Goal: Register for event/course

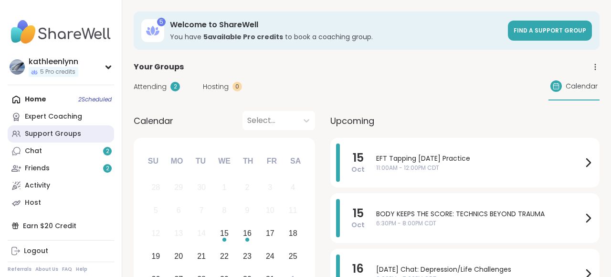
click at [67, 132] on div "Support Groups" at bounding box center [53, 134] width 56 height 10
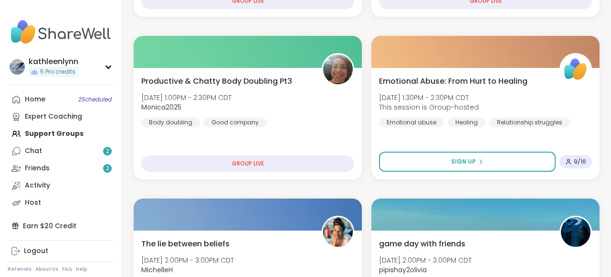
scroll to position [596, 0]
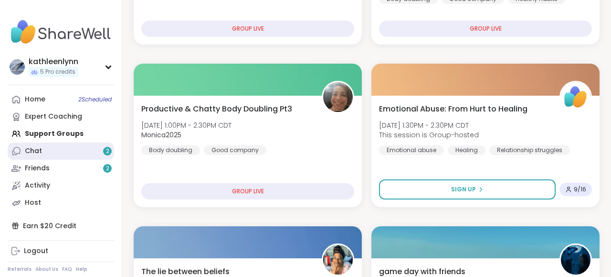
click at [41, 148] on div "Chat 2" at bounding box center [33, 151] width 17 height 10
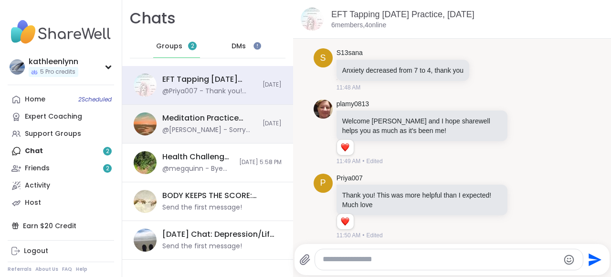
click at [184, 124] on div "Meditation Practice Circle, [DATE] @[PERSON_NAME] - Sorry that was my fault. Th…" at bounding box center [209, 124] width 95 height 22
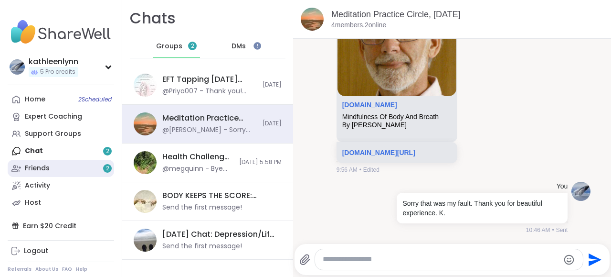
click at [55, 165] on link "Friends 2" at bounding box center [61, 168] width 107 height 17
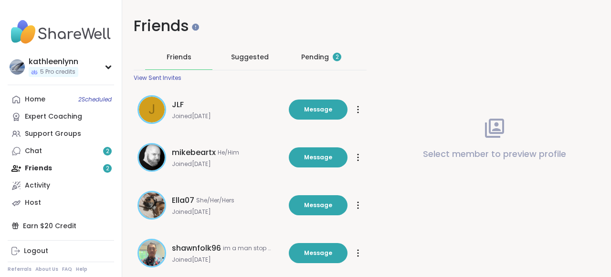
click at [316, 54] on div "Pending 2" at bounding box center [321, 57] width 40 height 10
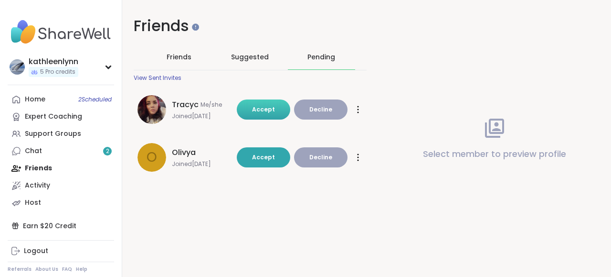
click at [267, 105] on button "Accept" at bounding box center [264, 109] width 54 height 20
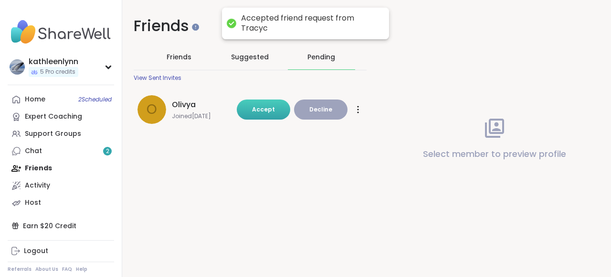
click at [272, 104] on button "Accept" at bounding box center [264, 109] width 54 height 20
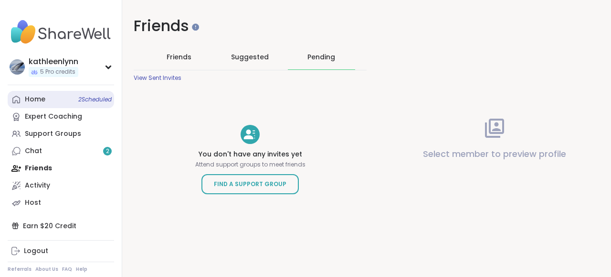
click at [37, 99] on div "Home 2 Scheduled" at bounding box center [35, 100] width 21 height 10
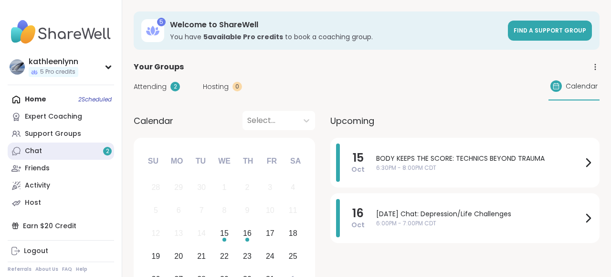
click at [52, 151] on link "Chat 2" at bounding box center [61, 150] width 107 height 17
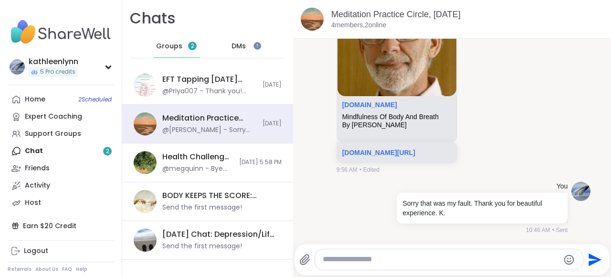
click at [242, 47] on span "DMs" at bounding box center [239, 47] width 14 height 10
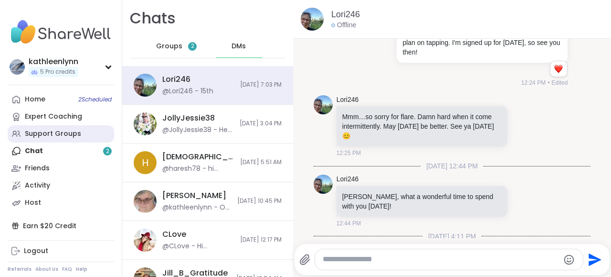
click at [62, 131] on div "Support Groups" at bounding box center [53, 134] width 56 height 10
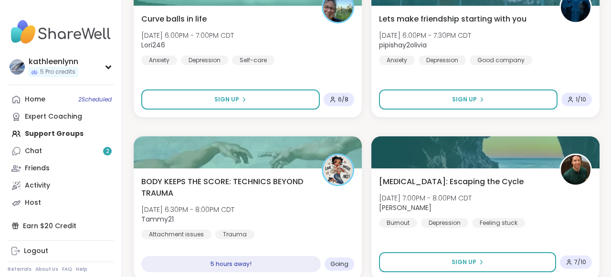
scroll to position [2285, 0]
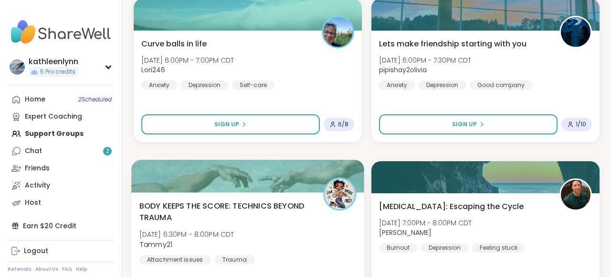
click at [308, 178] on div at bounding box center [247, 176] width 233 height 32
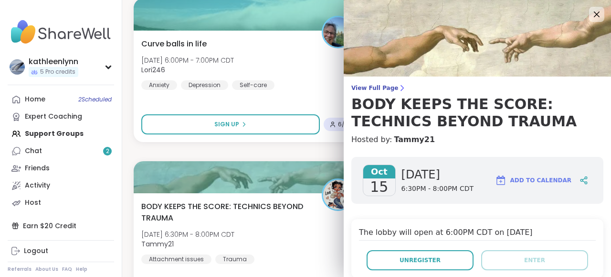
scroll to position [256, 0]
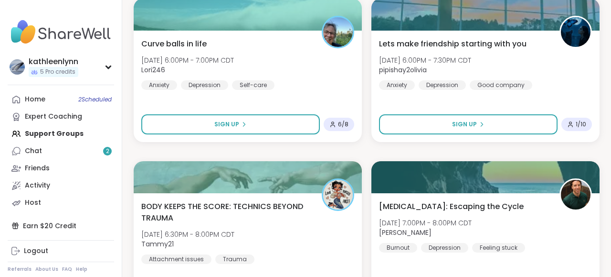
click at [62, 133] on div "Home 2 Scheduled Expert Coaching Support Groups Chat 2 Friends Activity Host" at bounding box center [61, 151] width 107 height 120
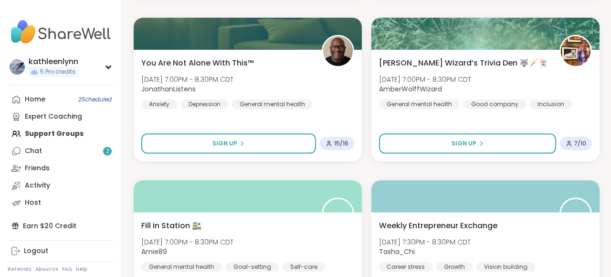
scroll to position [2839, 0]
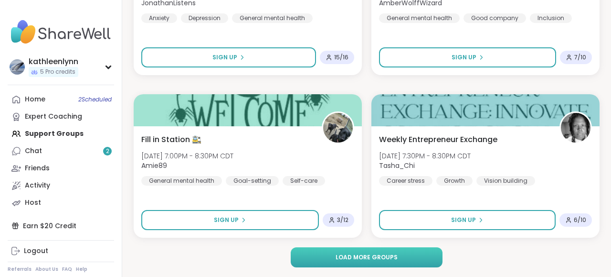
click at [416, 257] on button "Load more groups" at bounding box center [366, 257] width 151 height 20
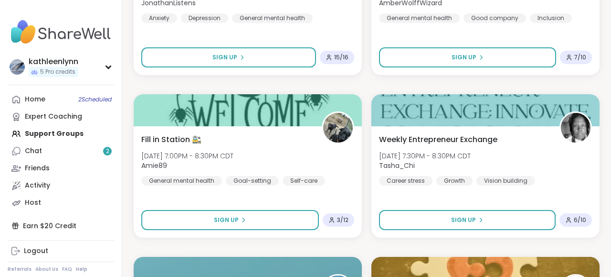
click at [605, 271] on div "5 Welcome to ShareWell You have 5 available Pro credit s to book a coaching gro…" at bounding box center [366, 176] width 489 height 6030
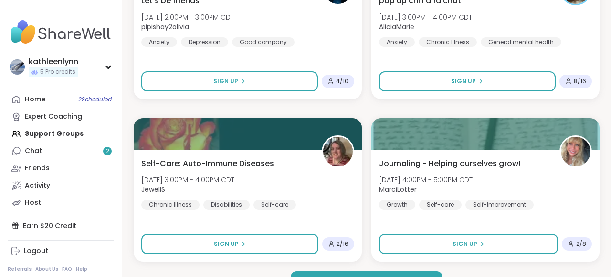
scroll to position [5763, 0]
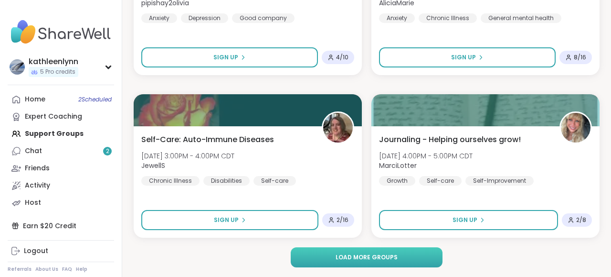
click at [412, 253] on button "Load more groups" at bounding box center [366, 257] width 151 height 20
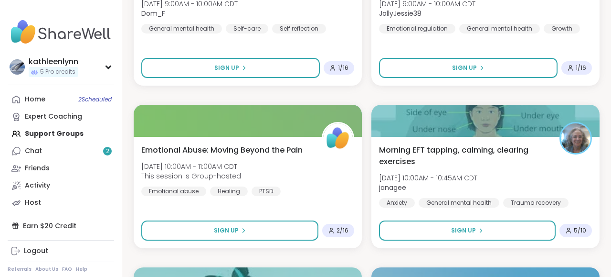
scroll to position [8196, 0]
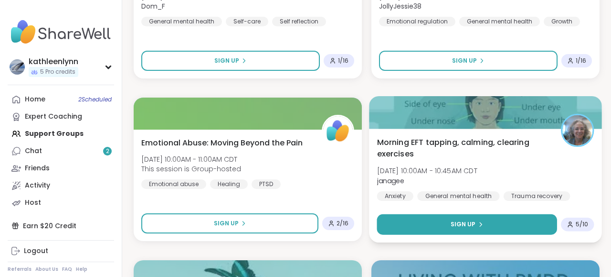
click at [502, 220] on button "Sign Up" at bounding box center [467, 224] width 180 height 21
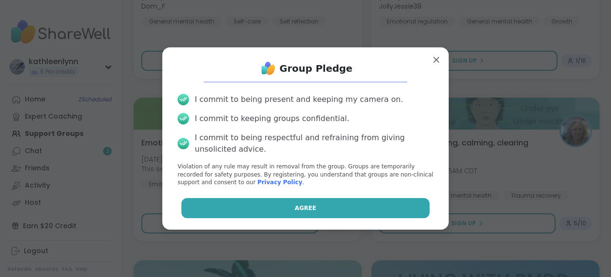
click at [397, 203] on button "Agree" at bounding box center [306, 208] width 249 height 20
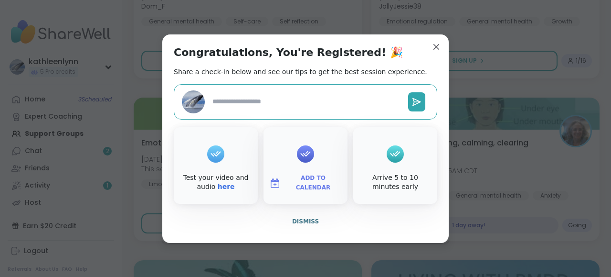
type textarea "*"
